Goal: Task Accomplishment & Management: Manage account settings

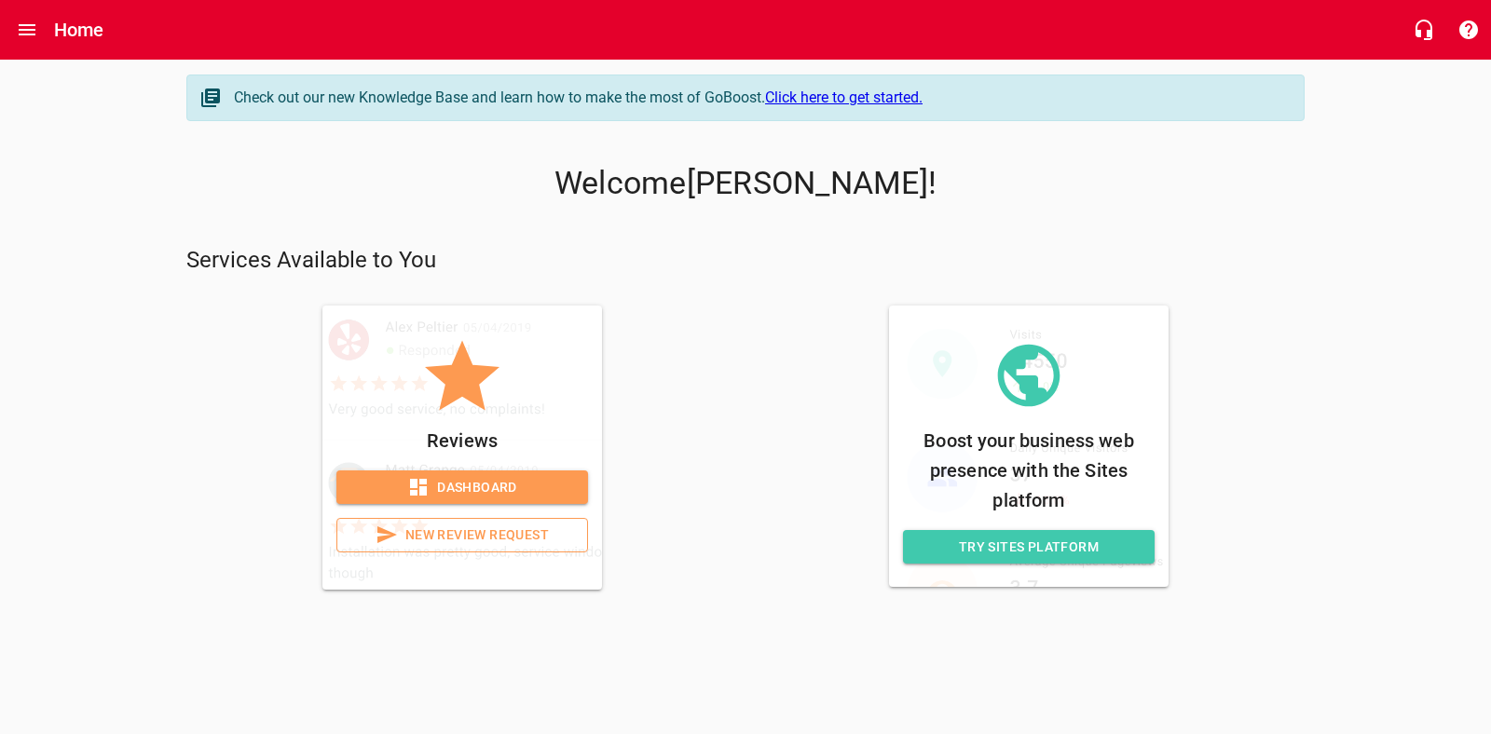
click at [449, 489] on span "Dashboard" at bounding box center [462, 487] width 222 height 23
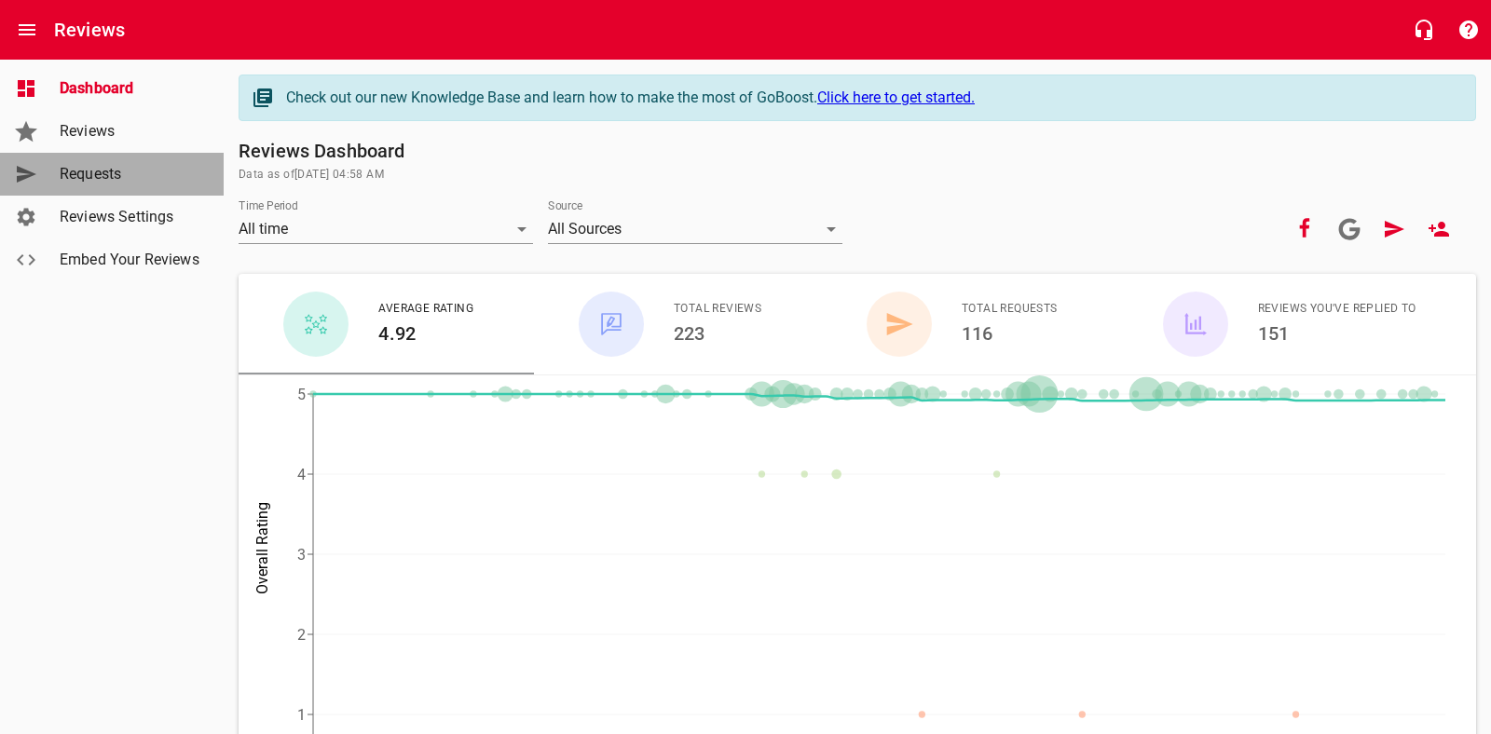
click at [95, 172] on span "Requests" at bounding box center [131, 174] width 142 height 22
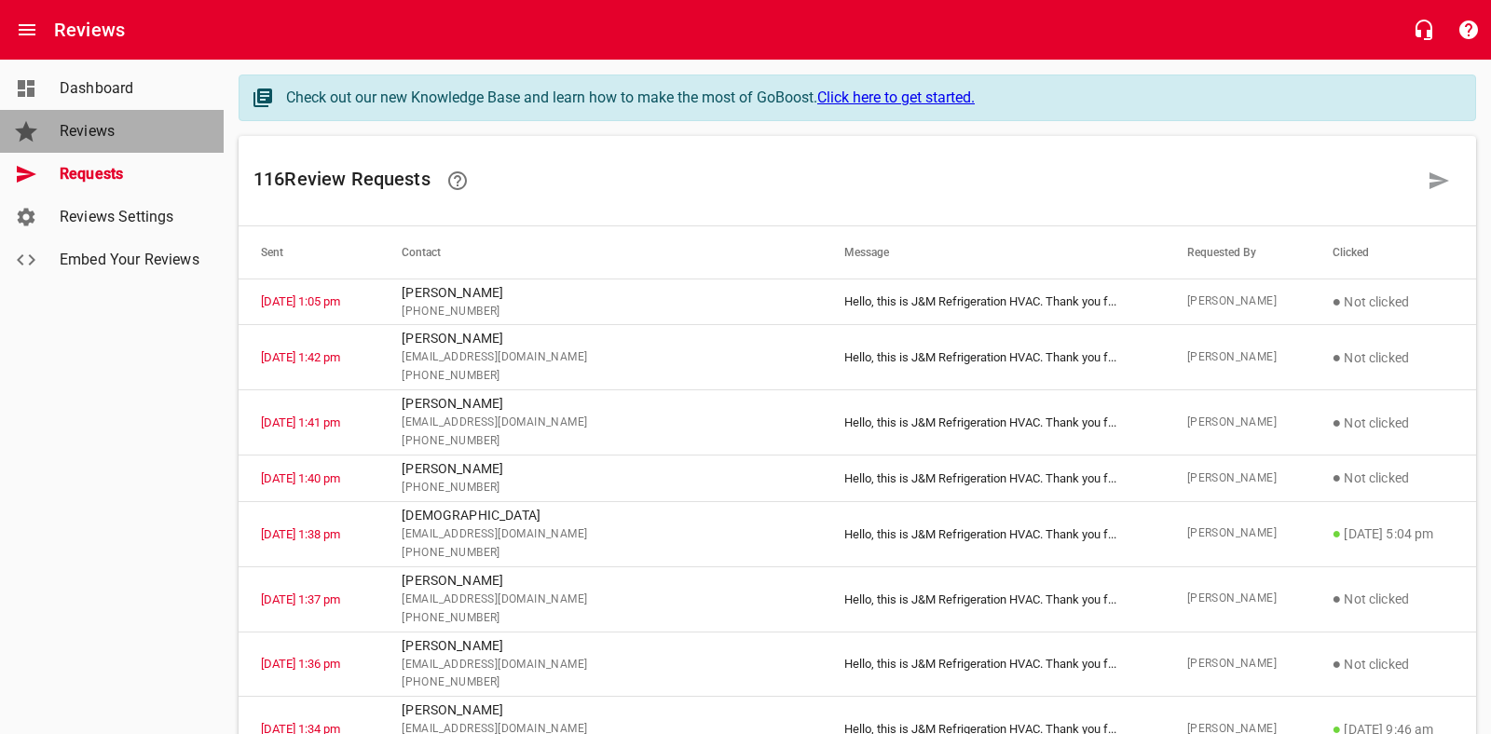
click at [79, 135] on span "Reviews" at bounding box center [131, 131] width 142 height 22
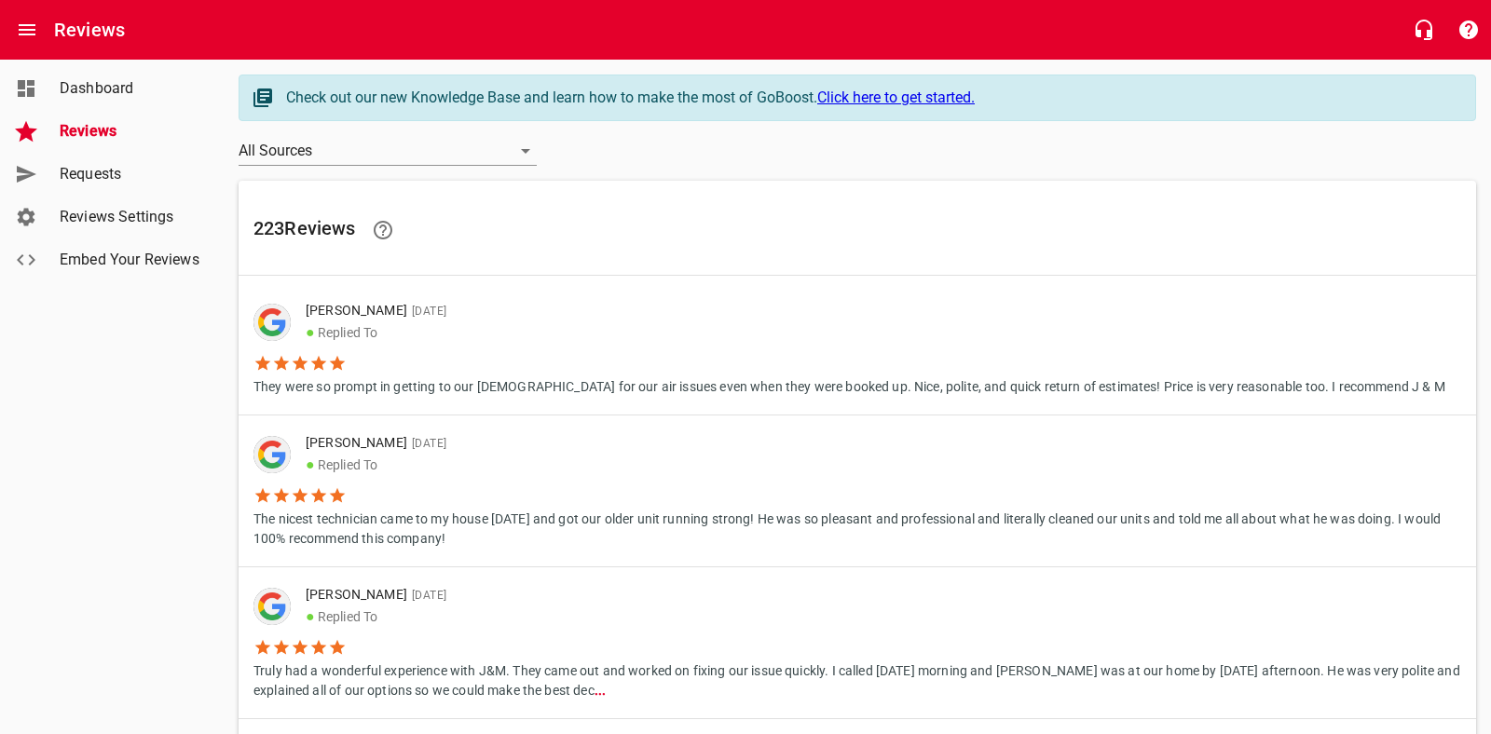
click at [75, 173] on span "Requests" at bounding box center [131, 174] width 142 height 22
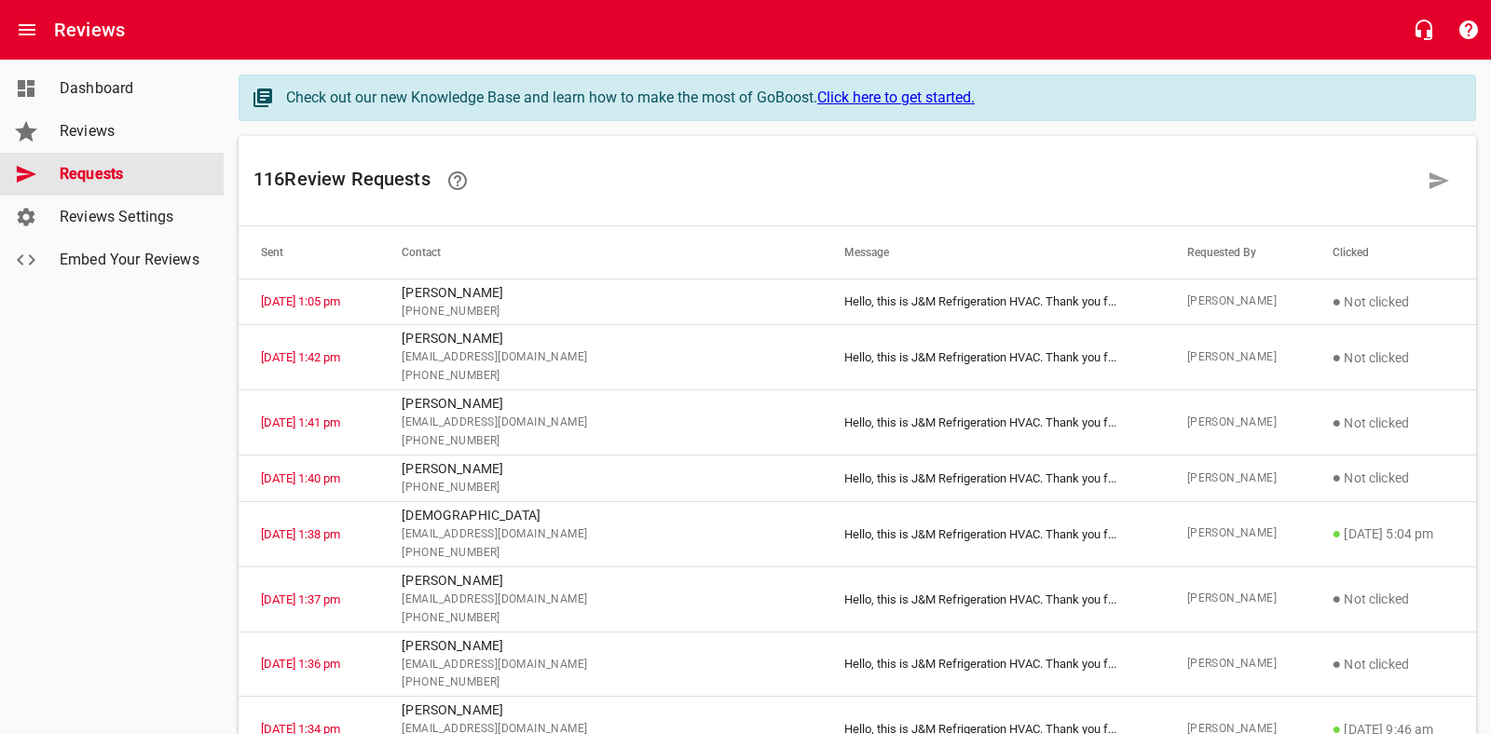
scroll to position [7, 0]
